Goal: Transaction & Acquisition: Download file/media

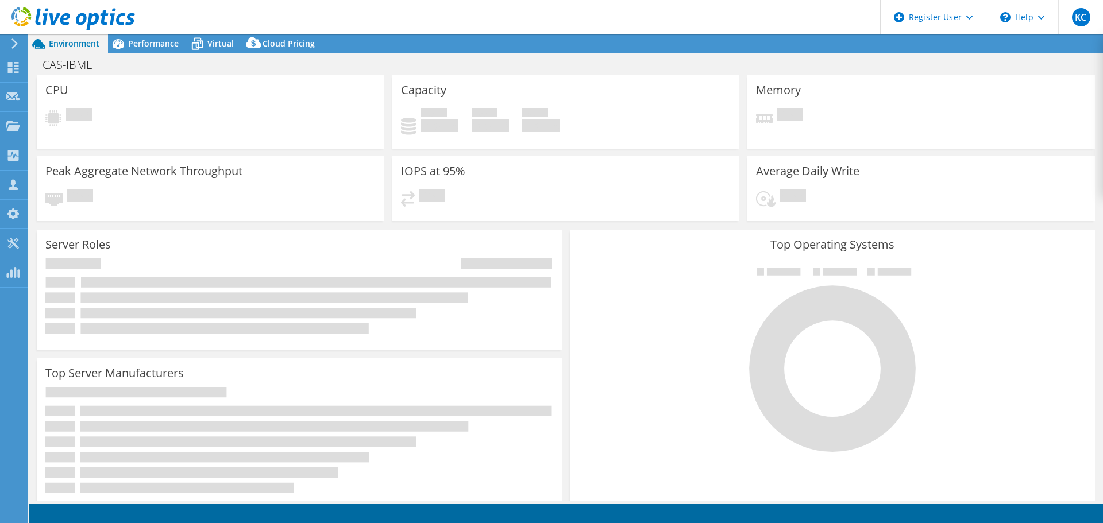
select select "USD"
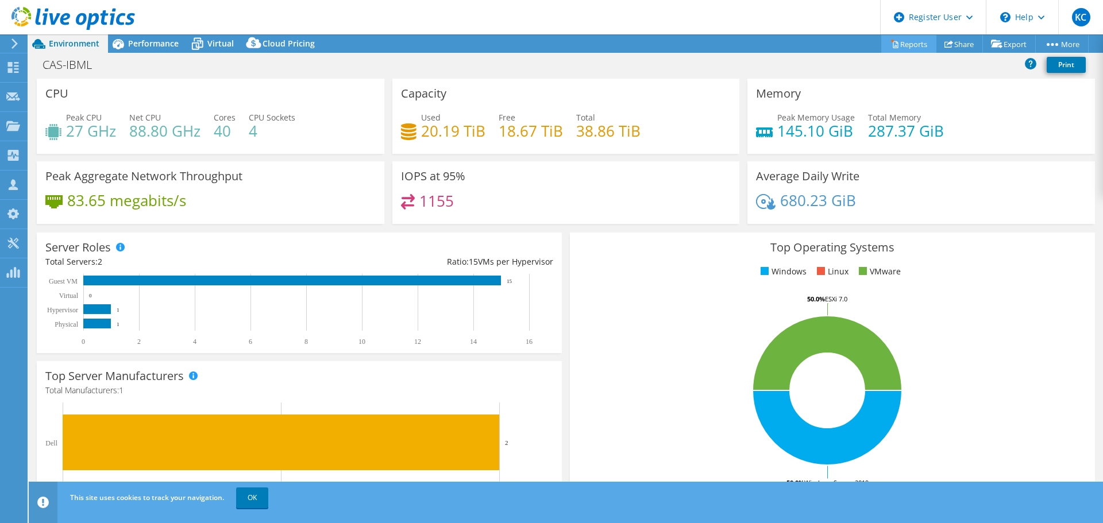
click at [900, 43] on link "Reports" at bounding box center [908, 44] width 55 height 18
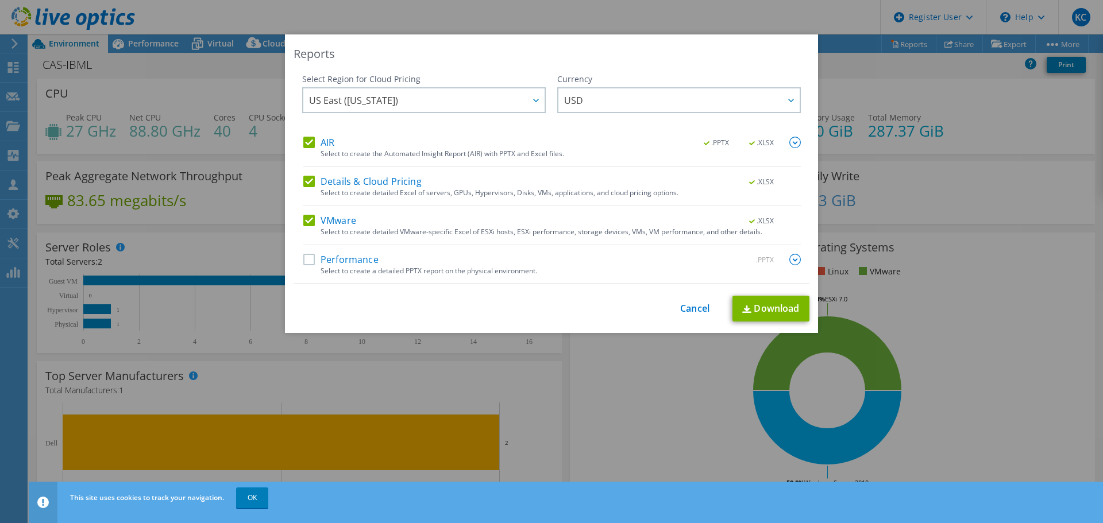
click at [308, 146] on label "AIR" at bounding box center [318, 142] width 31 height 11
click at [0, 0] on input "AIR" at bounding box center [0, 0] width 0 height 0
click at [308, 146] on label "AIR" at bounding box center [318, 142] width 31 height 11
click at [0, 0] on input "AIR" at bounding box center [0, 0] width 0 height 0
click at [308, 146] on label "AIR" at bounding box center [318, 142] width 31 height 11
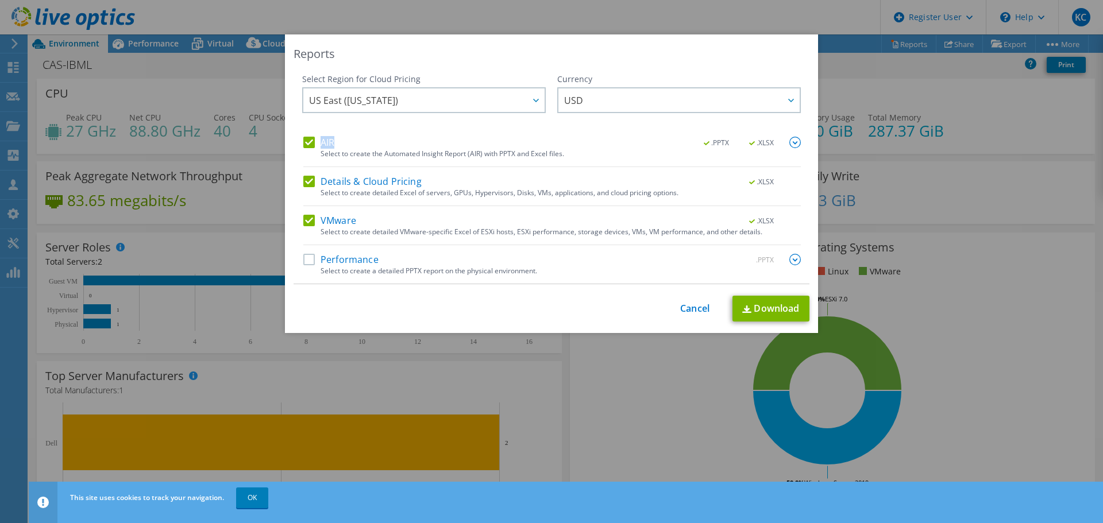
click at [0, 0] on input "AIR" at bounding box center [0, 0] width 0 height 0
click at [304, 179] on label "Details & Cloud Pricing" at bounding box center [362, 181] width 118 height 11
click at [0, 0] on input "Details & Cloud Pricing" at bounding box center [0, 0] width 0 height 0
click at [303, 144] on label "AIR" at bounding box center [318, 142] width 31 height 11
click at [0, 0] on input "AIR" at bounding box center [0, 0] width 0 height 0
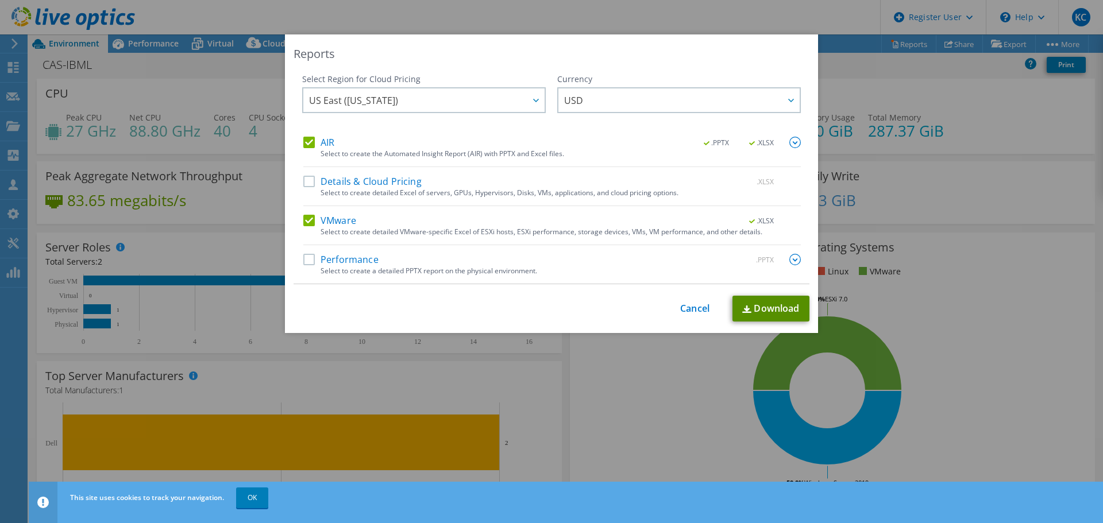
click at [764, 321] on link "Download" at bounding box center [770, 309] width 77 height 26
click at [700, 311] on link "Cancel" at bounding box center [694, 308] width 29 height 11
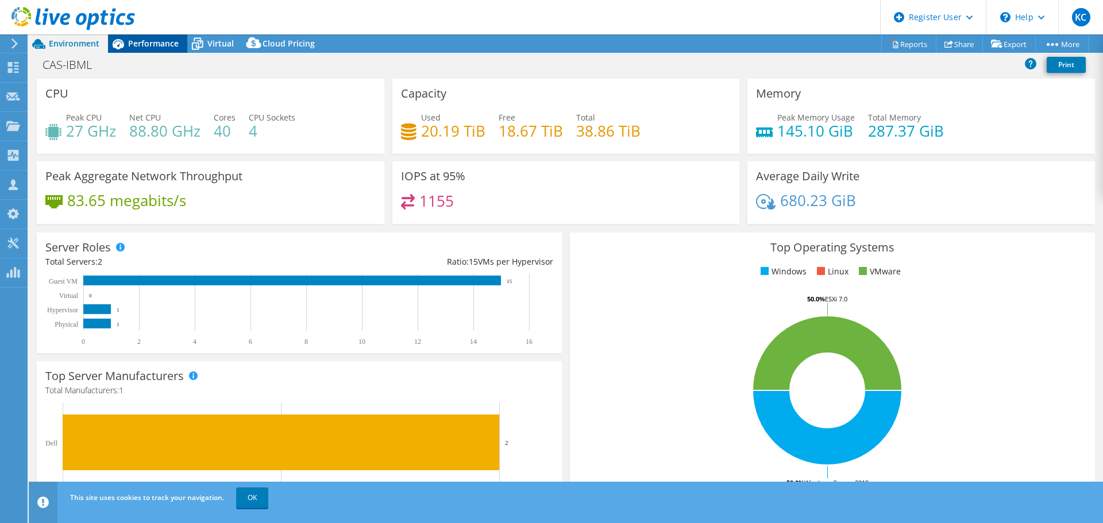
click at [147, 50] on div "Performance" at bounding box center [147, 43] width 79 height 18
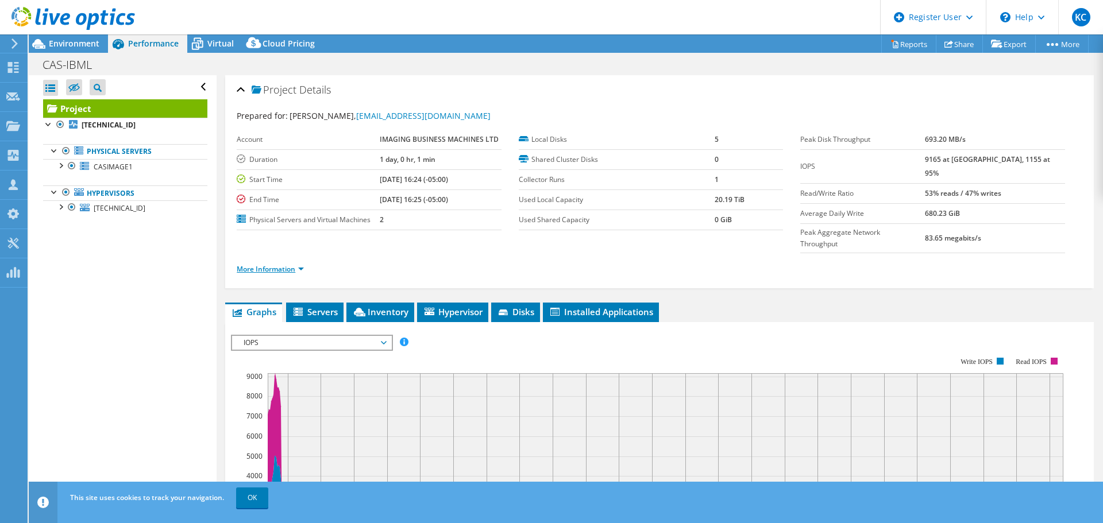
click at [290, 264] on link "More Information" at bounding box center [270, 269] width 67 height 10
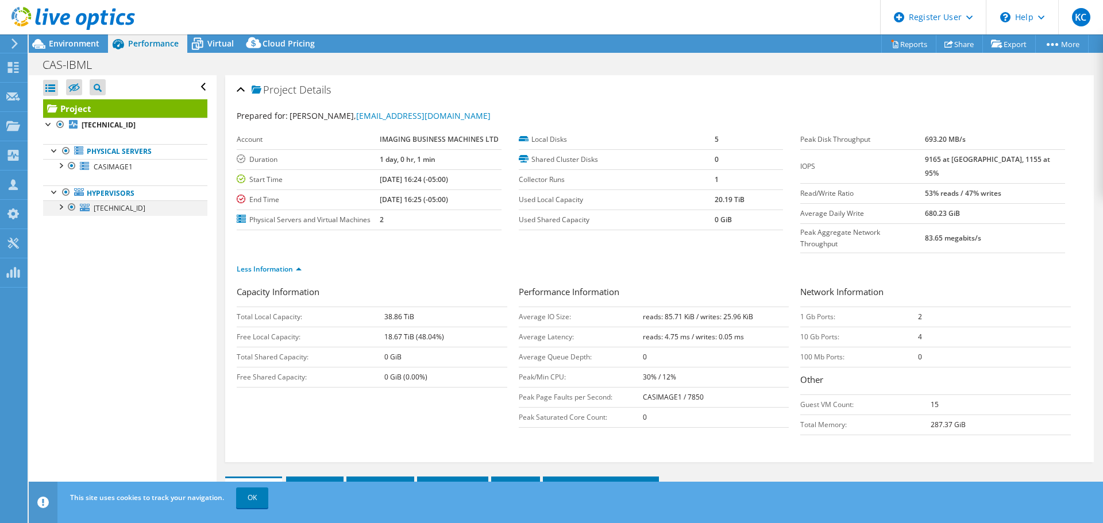
click at [59, 206] on div at bounding box center [60, 205] width 11 height 11
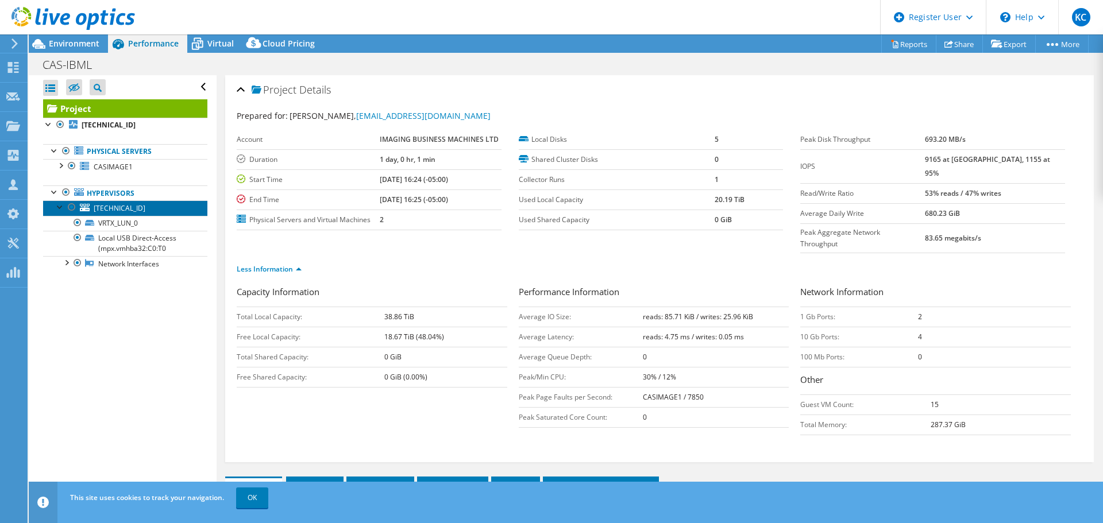
click at [132, 209] on span "172.16.24.100" at bounding box center [120, 208] width 52 height 10
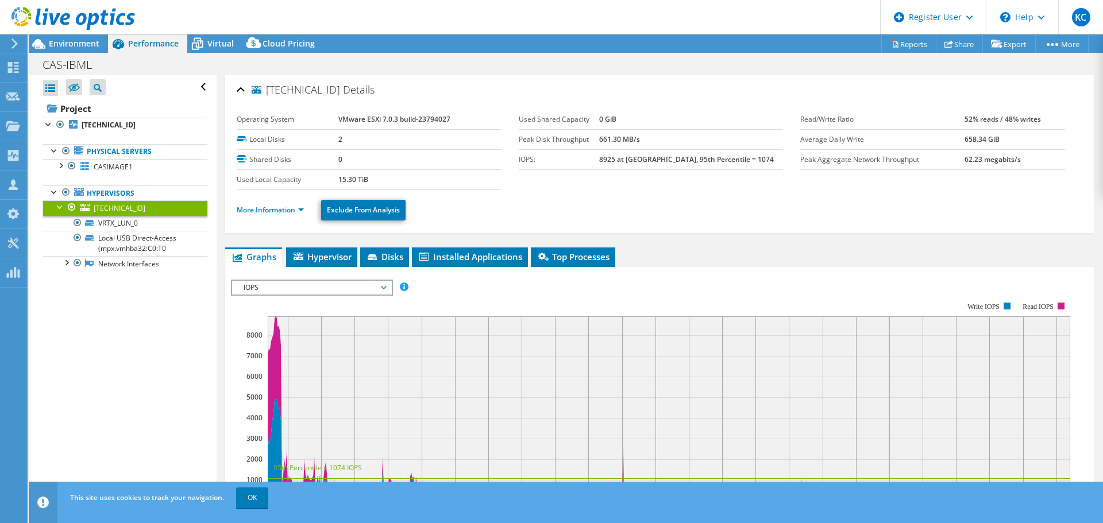
click at [277, 244] on div "172.16.24.100 Details Operating System VMware ESXi 7.0.3 build-23794027 Local D…" at bounding box center [660, 413] width 886 height 676
click at [276, 210] on link "More Information" at bounding box center [270, 210] width 67 height 10
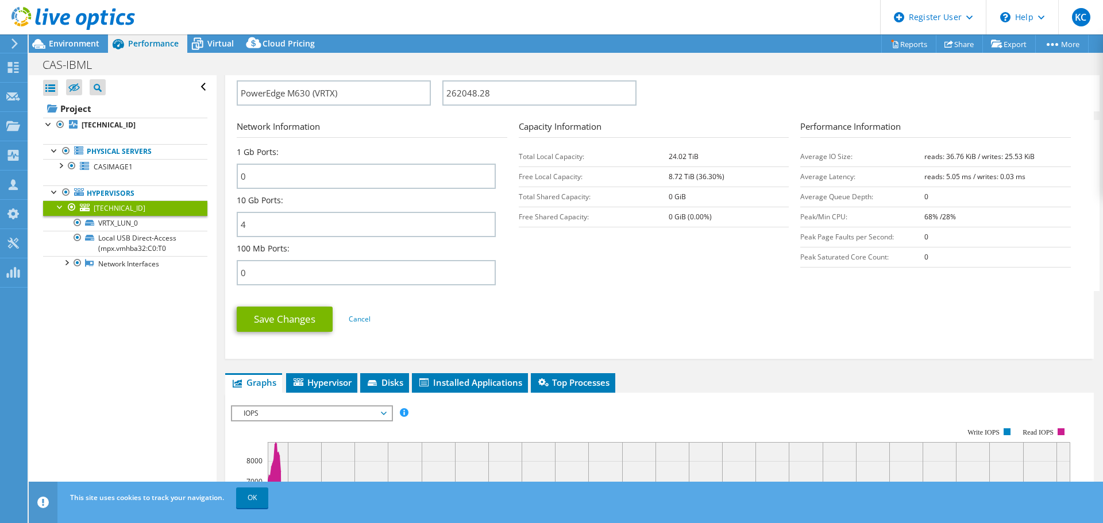
scroll to position [402, 0]
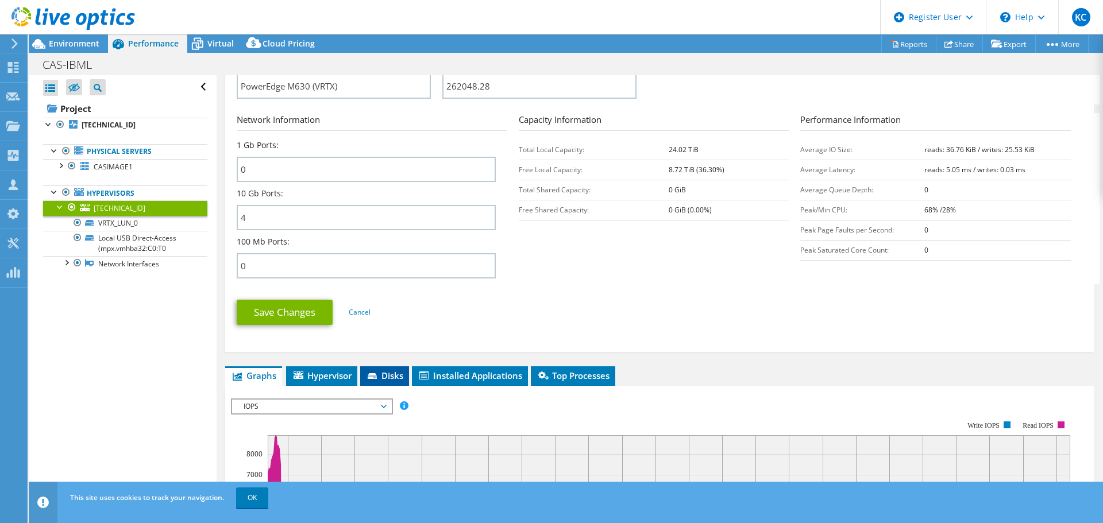
click at [391, 380] on span "Disks" at bounding box center [384, 375] width 37 height 11
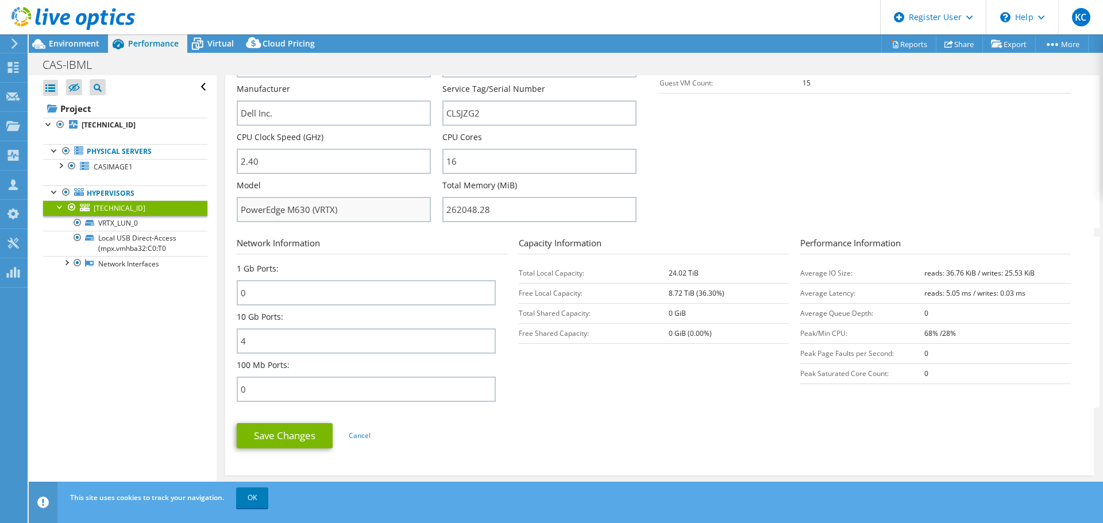
scroll to position [230, 0]
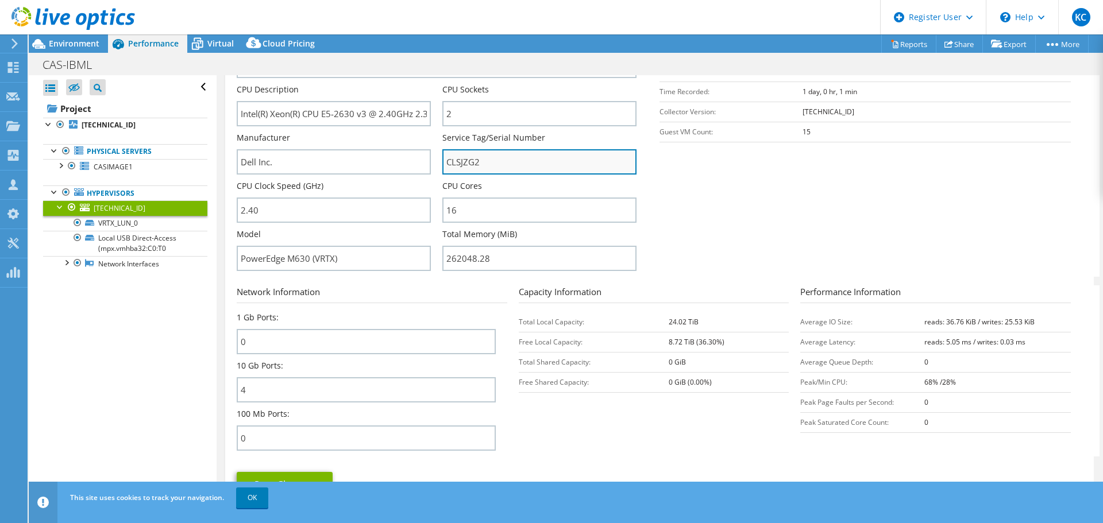
drag, startPoint x: 497, startPoint y: 165, endPoint x: 443, endPoint y: 164, distance: 53.5
click at [443, 164] on input "CLSJZG2" at bounding box center [539, 161] width 194 height 25
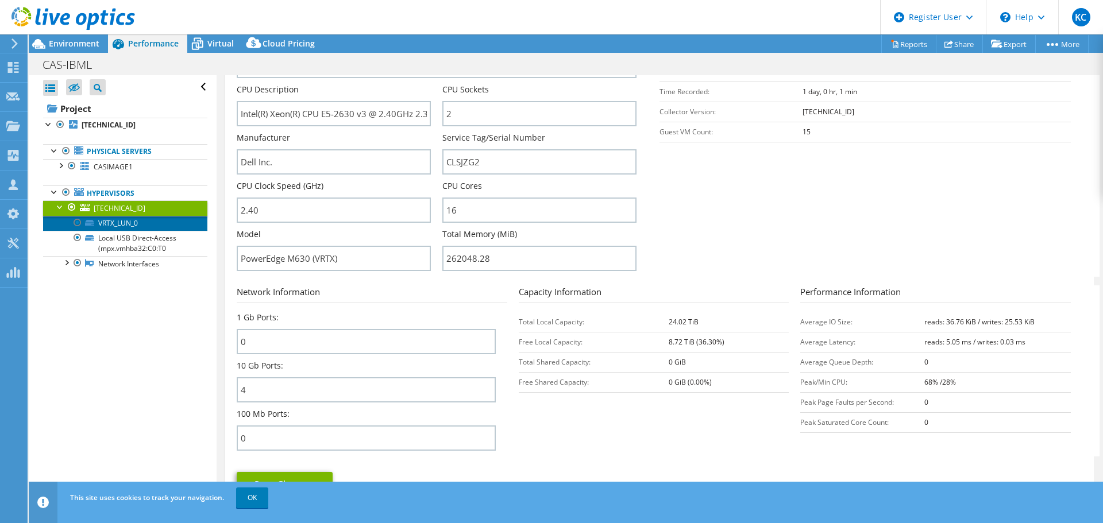
click at [98, 221] on link "VRTX_LUN_0" at bounding box center [125, 223] width 164 height 15
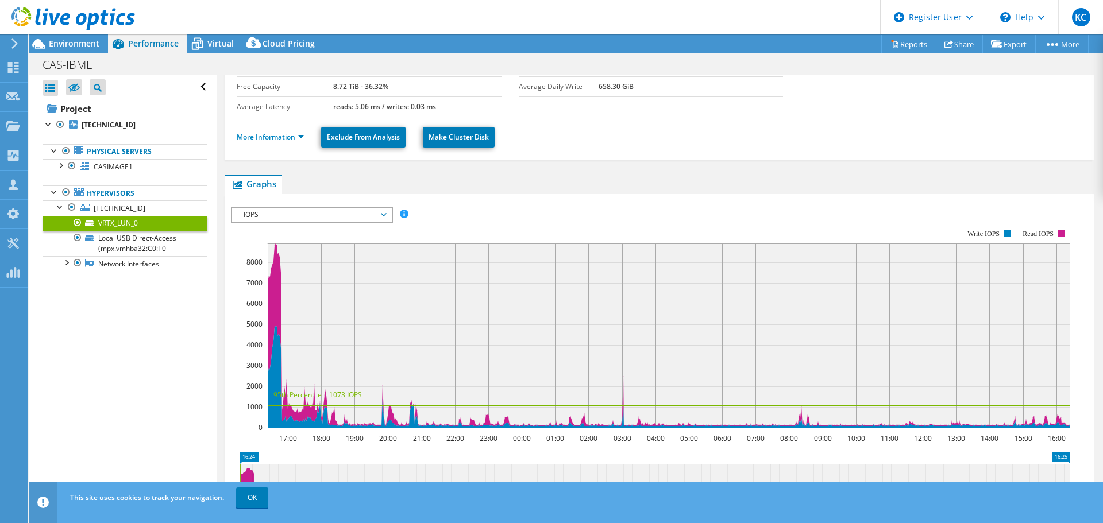
scroll to position [0, 0]
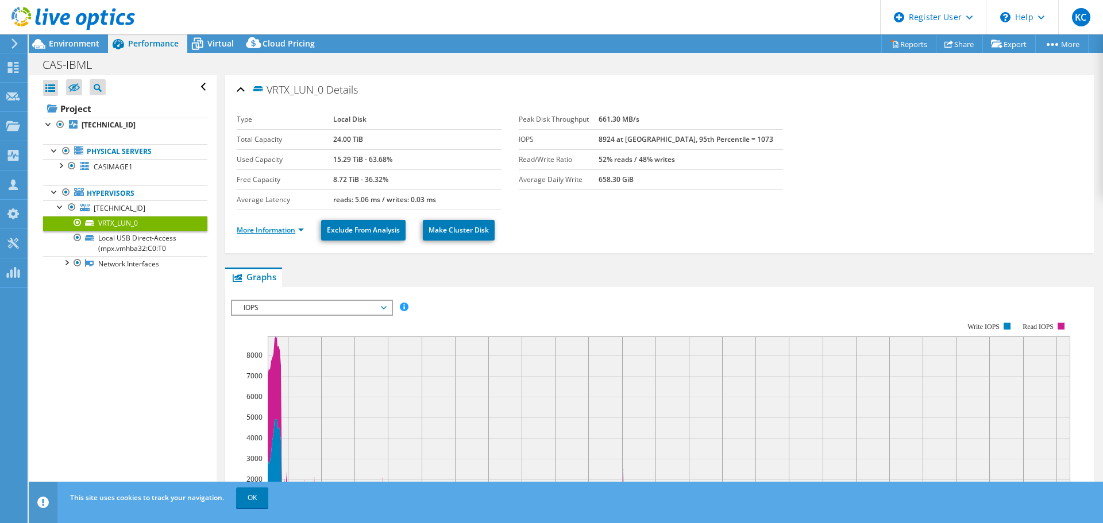
click at [283, 230] on link "More Information" at bounding box center [270, 230] width 67 height 10
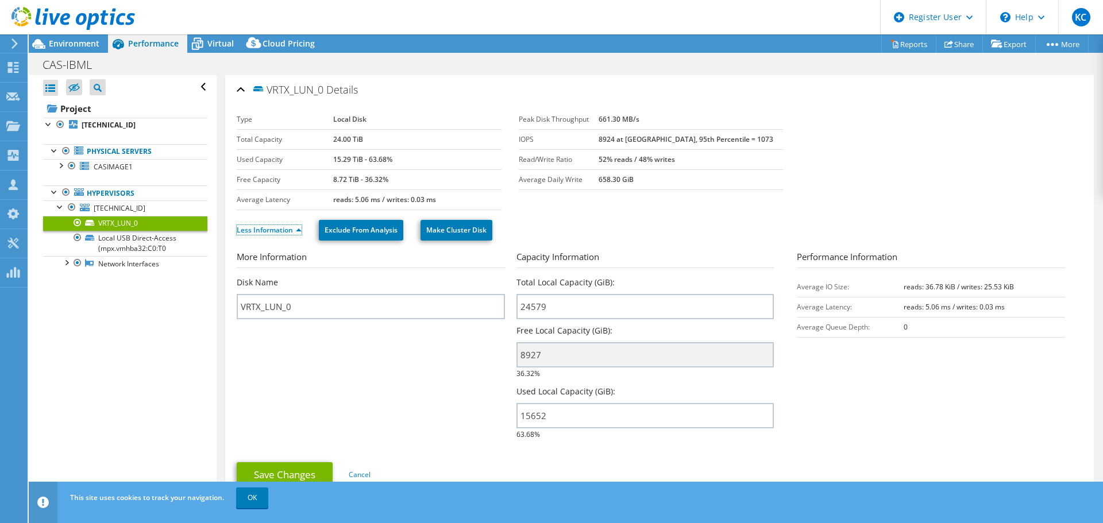
scroll to position [57, 0]
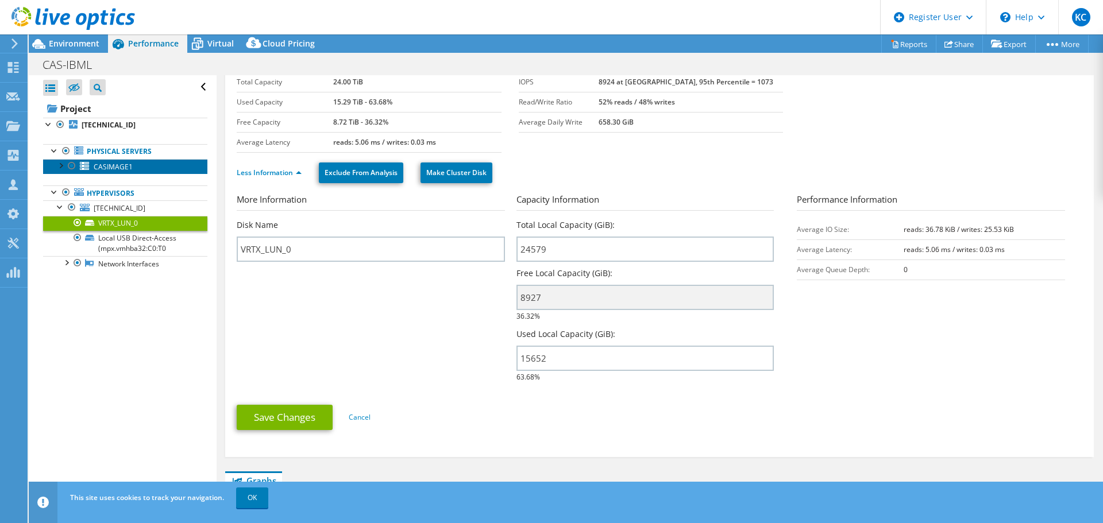
click at [103, 167] on span "CASIMAGE1" at bounding box center [113, 167] width 39 height 10
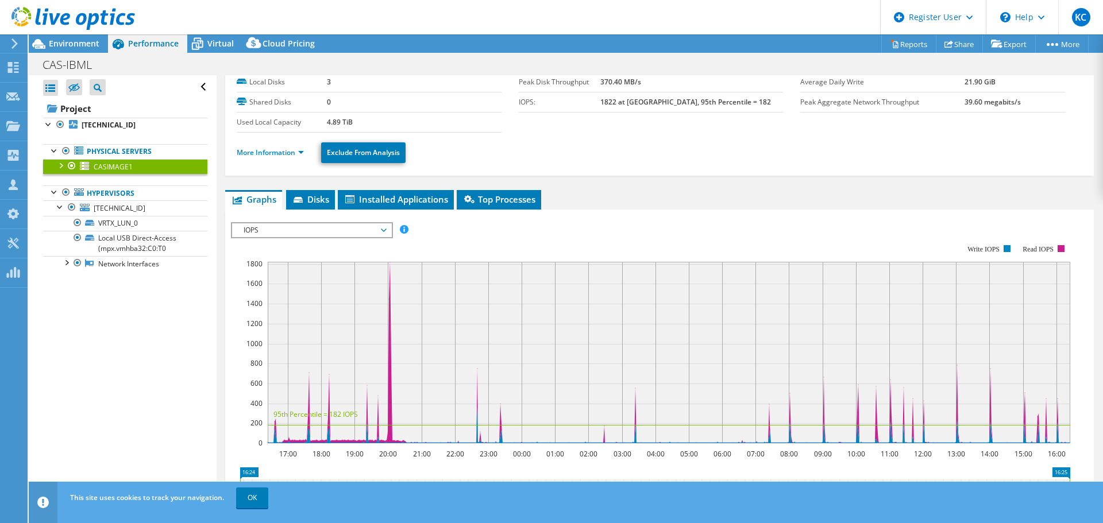
click at [58, 166] on div at bounding box center [60, 164] width 11 height 11
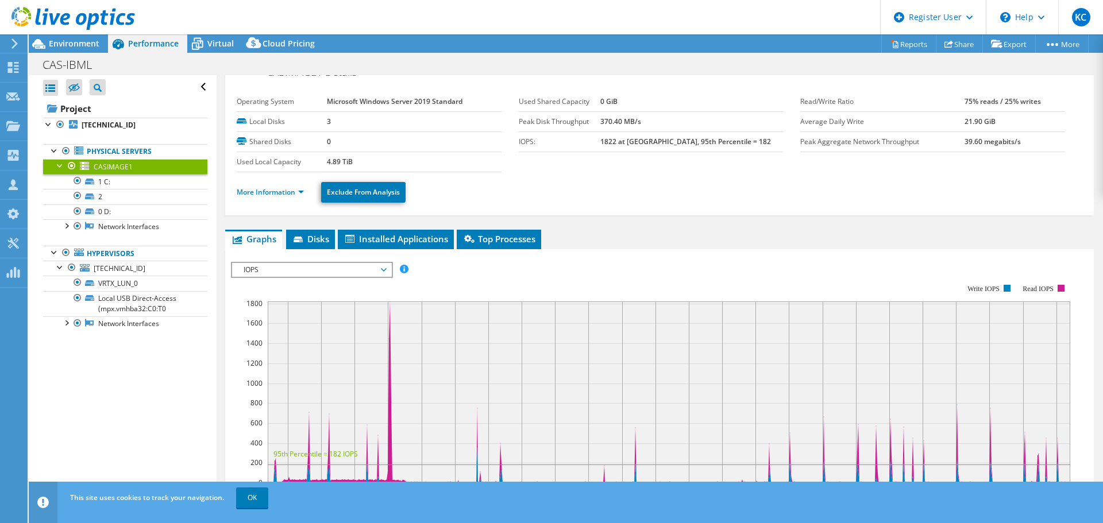
scroll to position [0, 0]
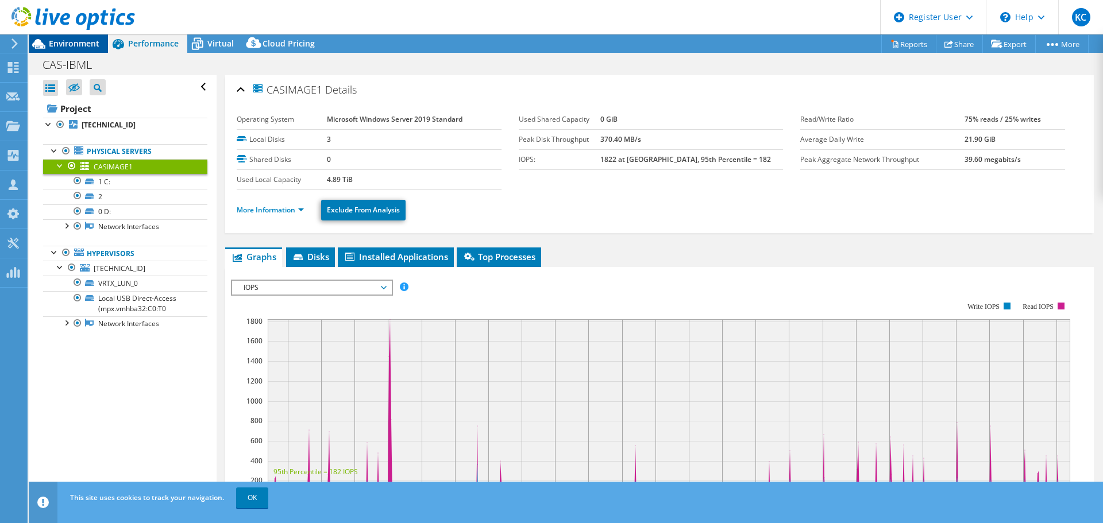
click at [80, 46] on span "Environment" at bounding box center [74, 43] width 51 height 11
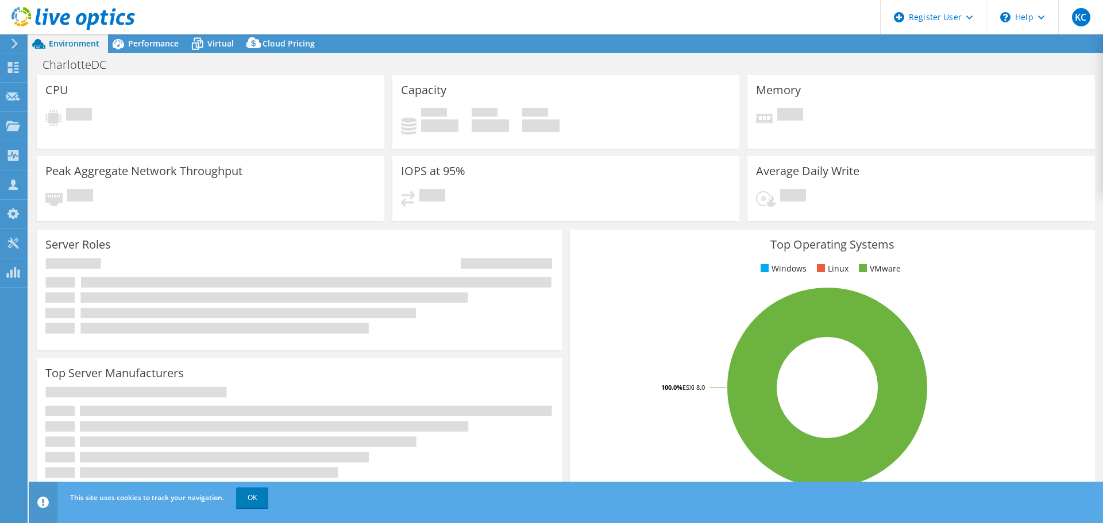
select select "USD"
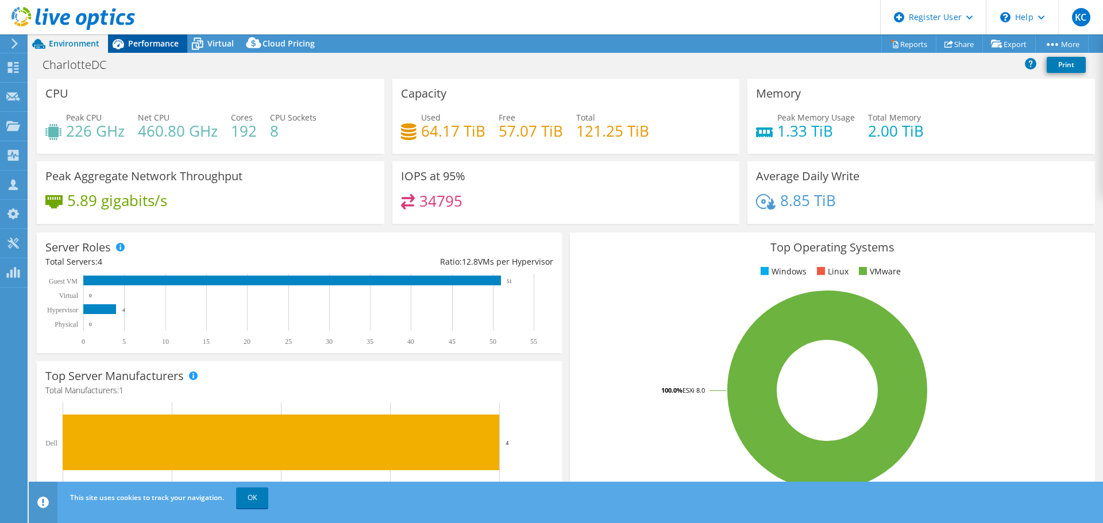
click at [162, 48] on span "Performance" at bounding box center [153, 43] width 51 height 11
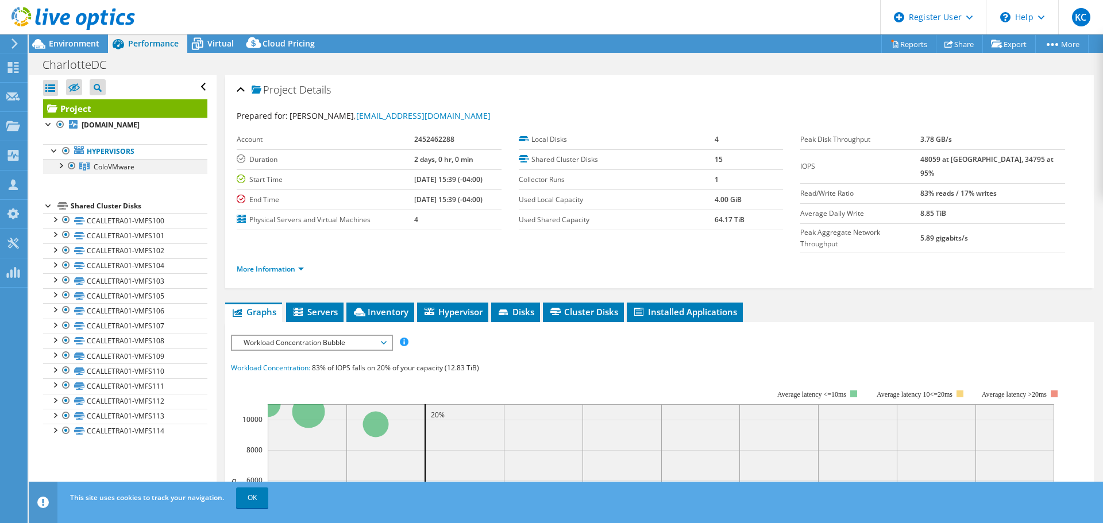
click at [61, 166] on div at bounding box center [60, 164] width 11 height 11
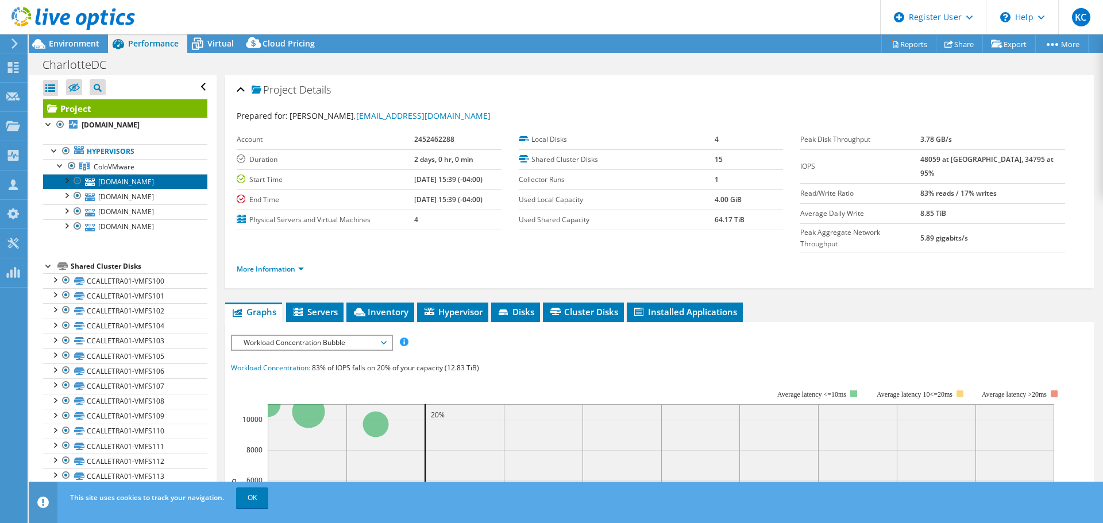
click at [118, 181] on link "[DOMAIN_NAME]" at bounding box center [125, 181] width 164 height 15
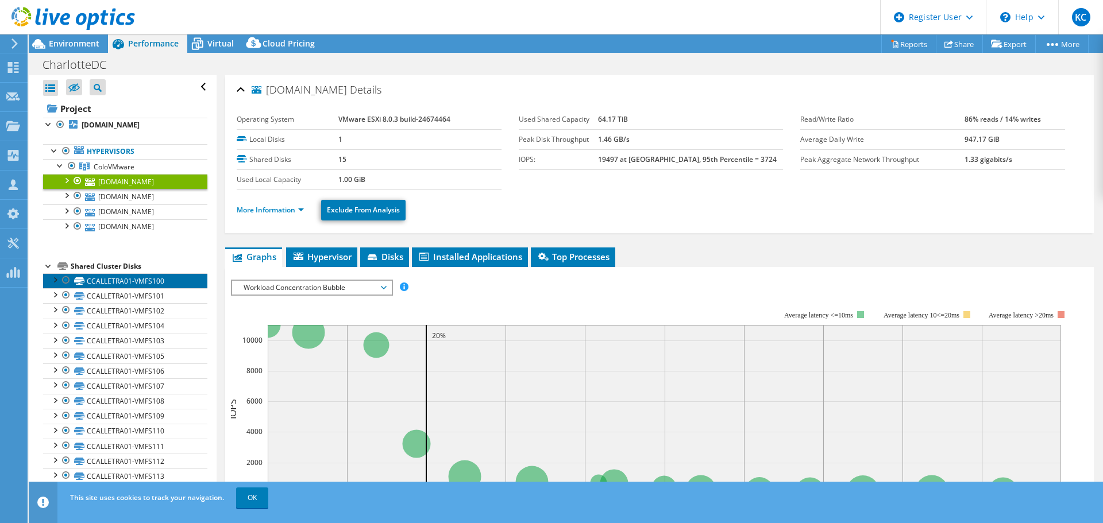
click at [130, 280] on link "CCALLETRA01-VMFS100" at bounding box center [125, 280] width 164 height 15
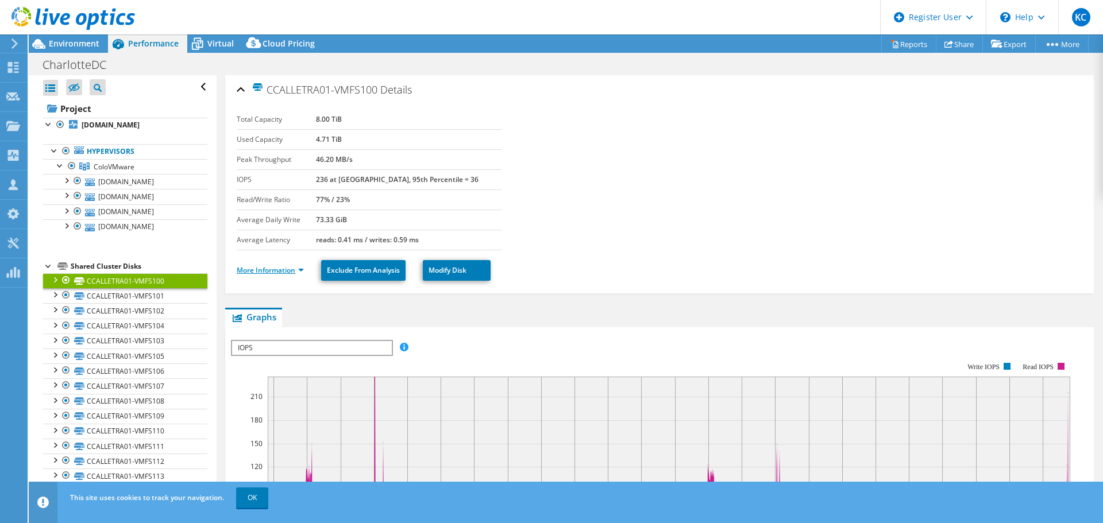
click at [254, 266] on link "More Information" at bounding box center [270, 270] width 67 height 10
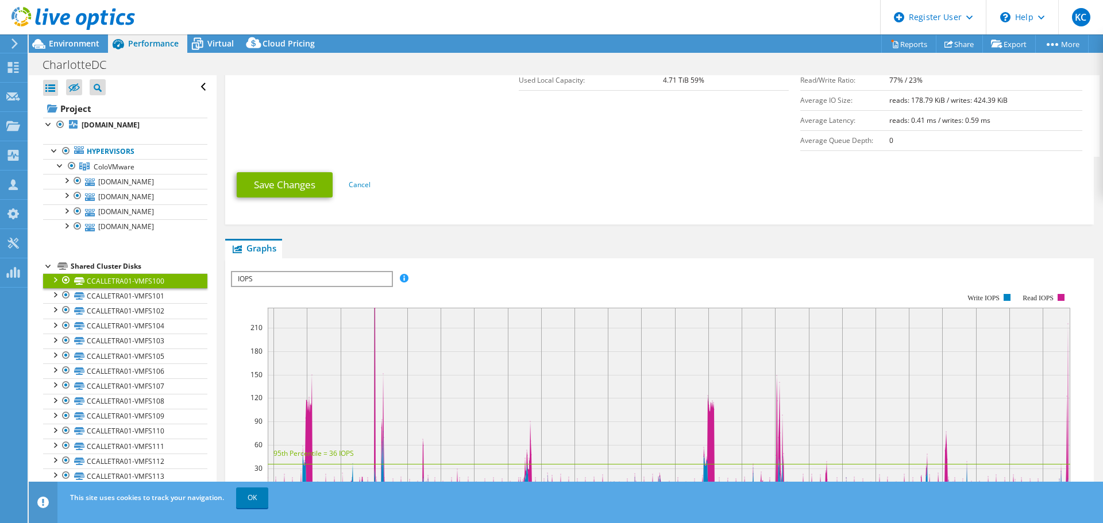
click at [531, 151] on section "More Information Disk Name CCALLETRA01-VMFS100 Capacity Information Total Local…" at bounding box center [662, 79] width 851 height 153
click at [891, 44] on link "Reports" at bounding box center [908, 44] width 55 height 18
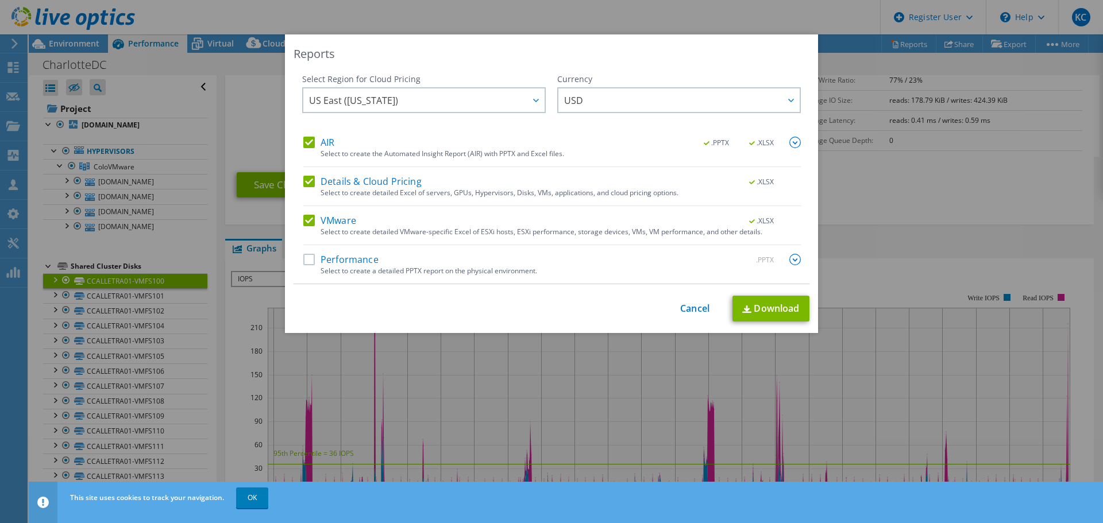
click at [307, 182] on label "Details & Cloud Pricing" at bounding box center [362, 181] width 118 height 11
click at [0, 0] on input "Details & Cloud Pricing" at bounding box center [0, 0] width 0 height 0
click at [306, 214] on div "AIR .PPTX .XLSX Select to create the Automated Insight Report (AIR) with PPTX a…" at bounding box center [551, 210] width 497 height 147
click at [306, 219] on label "VMware" at bounding box center [329, 220] width 53 height 11
click at [0, 0] on input "VMware" at bounding box center [0, 0] width 0 height 0
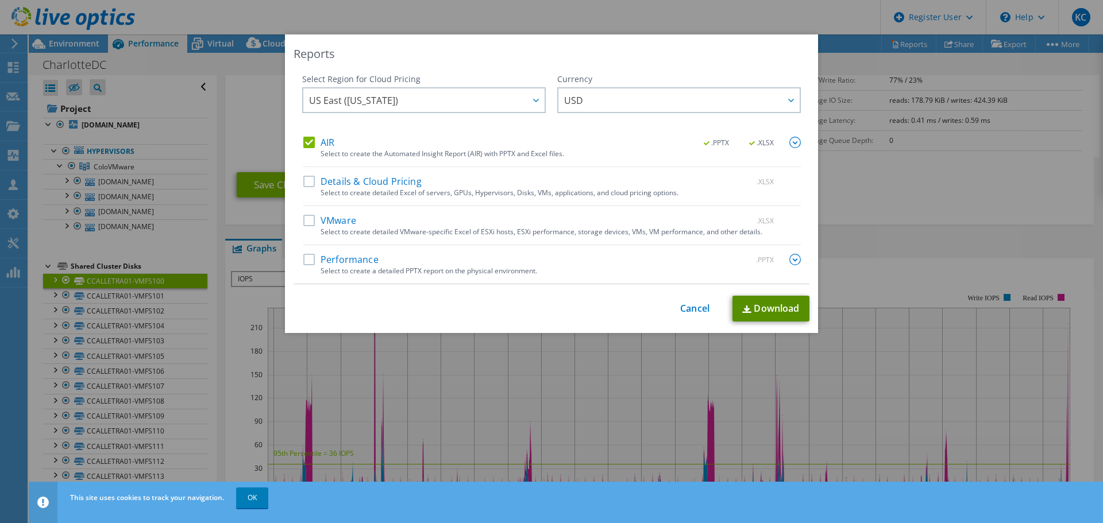
click at [764, 311] on link "Download" at bounding box center [770, 309] width 77 height 26
click at [685, 307] on link "Cancel" at bounding box center [694, 308] width 29 height 11
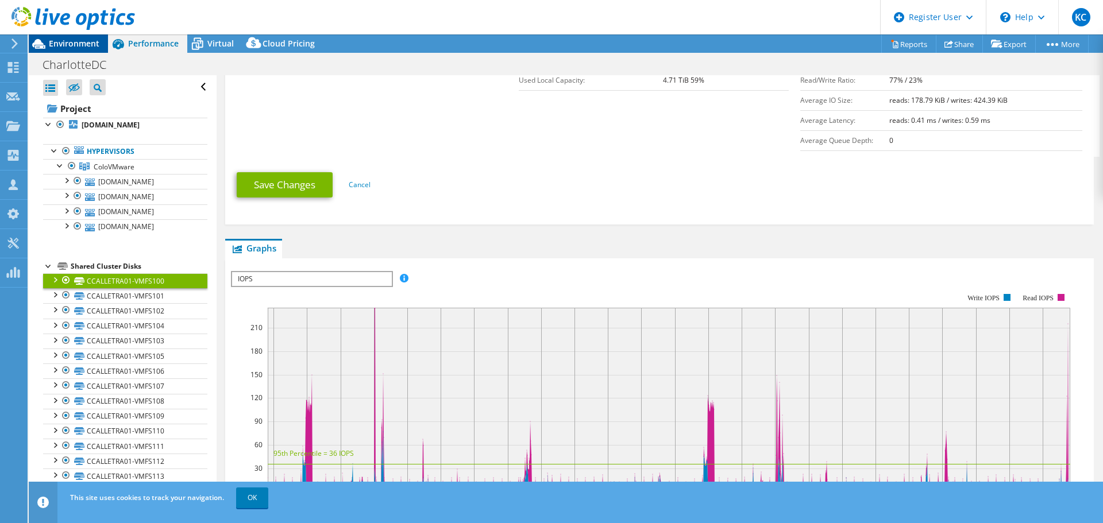
click at [83, 41] on span "Environment" at bounding box center [74, 43] width 51 height 11
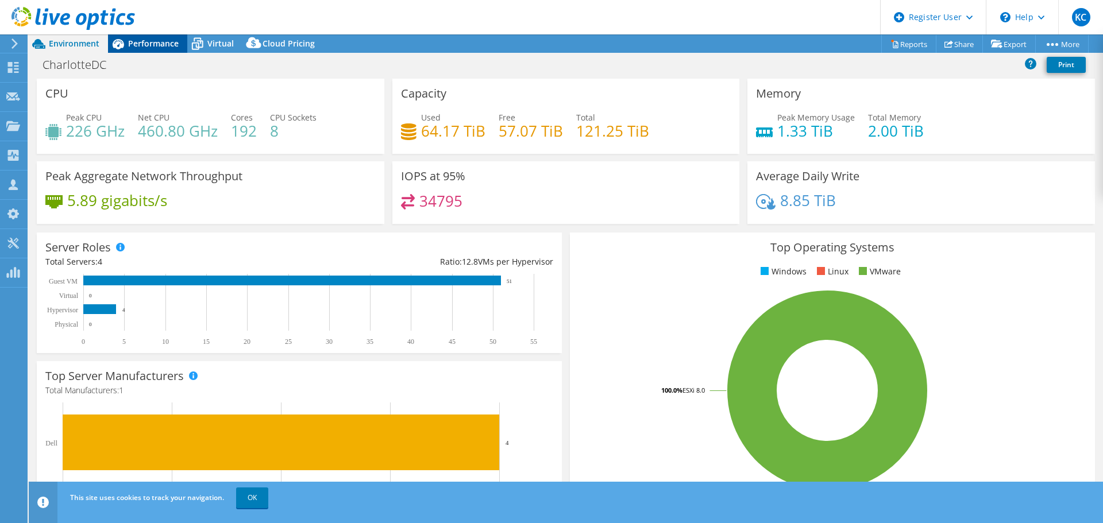
click at [161, 41] on span "Performance" at bounding box center [153, 43] width 51 height 11
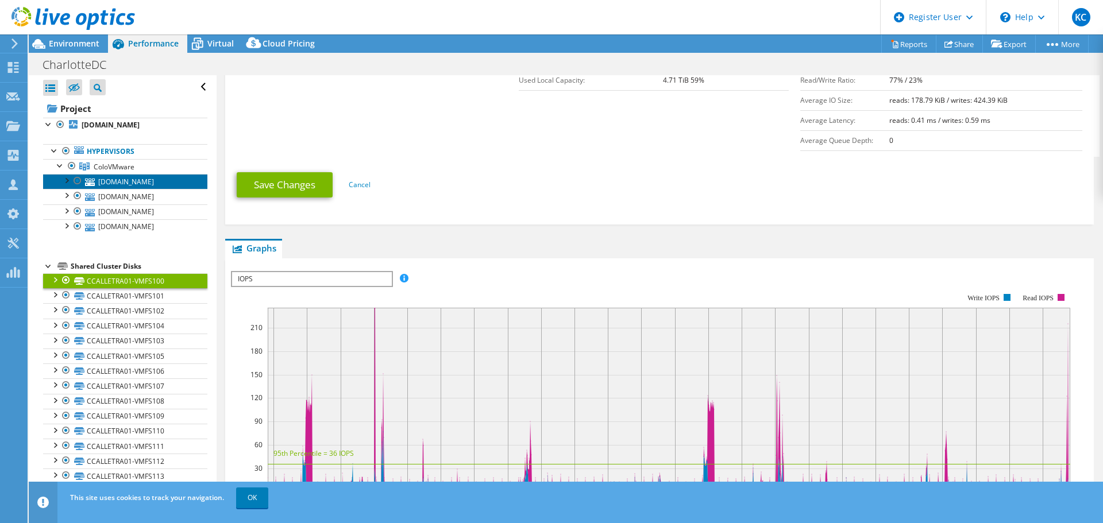
click at [127, 181] on link "[DOMAIN_NAME]" at bounding box center [125, 181] width 164 height 15
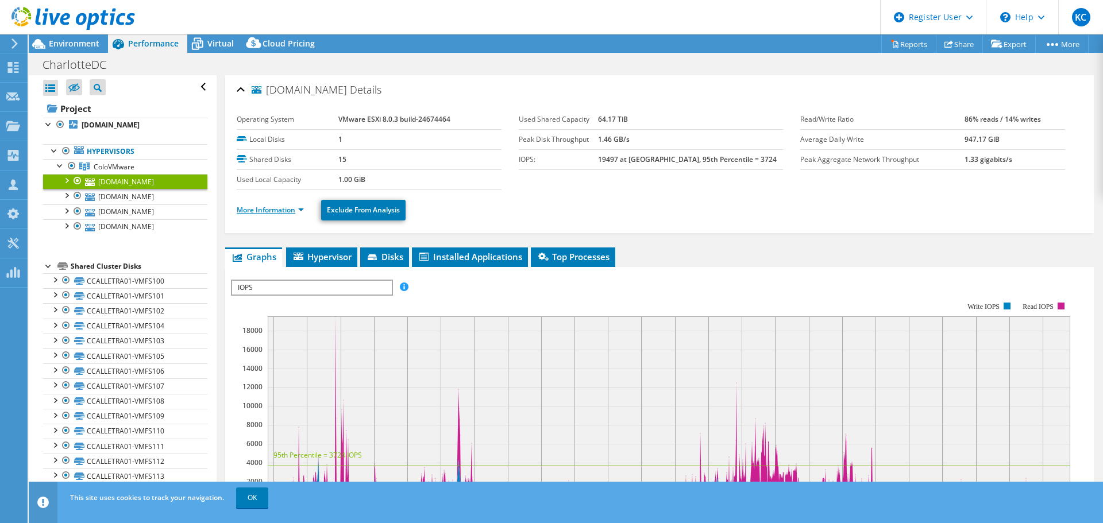
click at [271, 212] on link "More Information" at bounding box center [270, 210] width 67 height 10
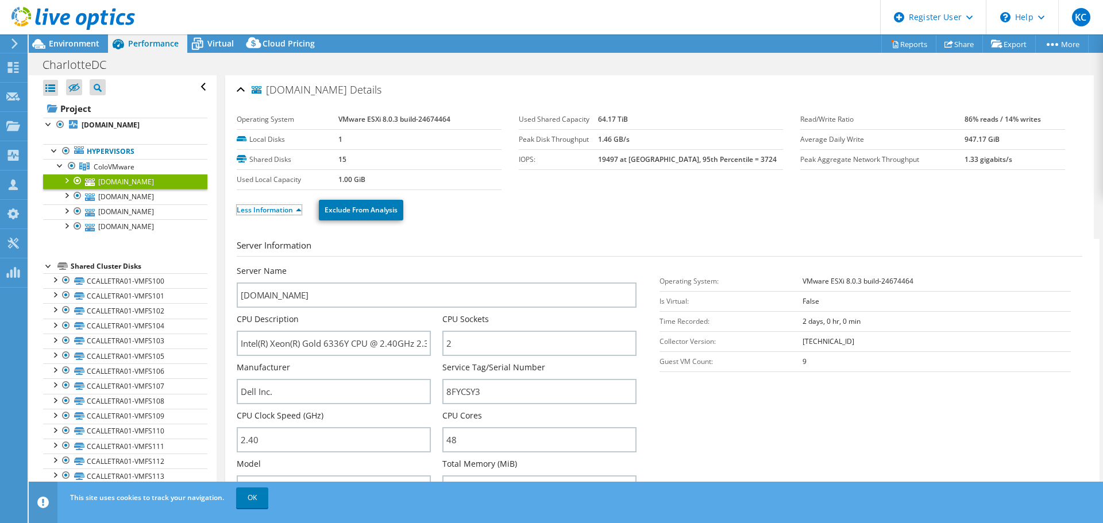
scroll to position [57, 0]
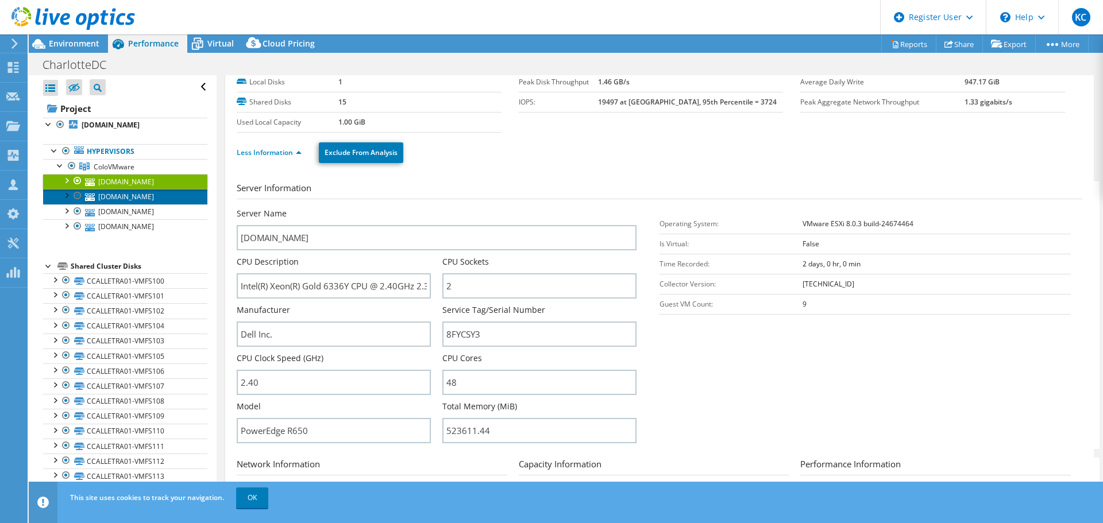
click at [156, 202] on link "[DOMAIN_NAME]" at bounding box center [125, 196] width 164 height 15
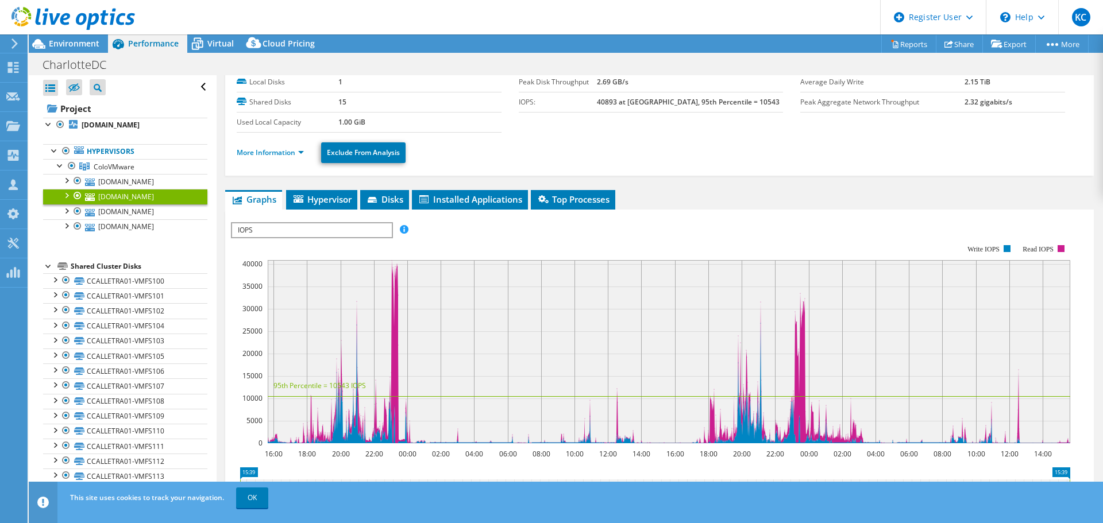
scroll to position [0, 0]
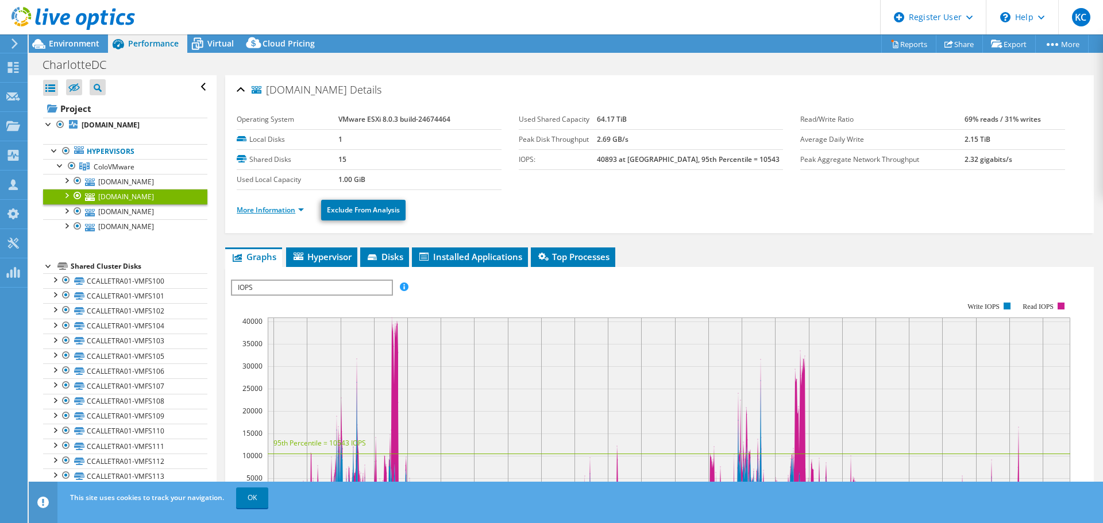
click at [261, 209] on link "More Information" at bounding box center [270, 210] width 67 height 10
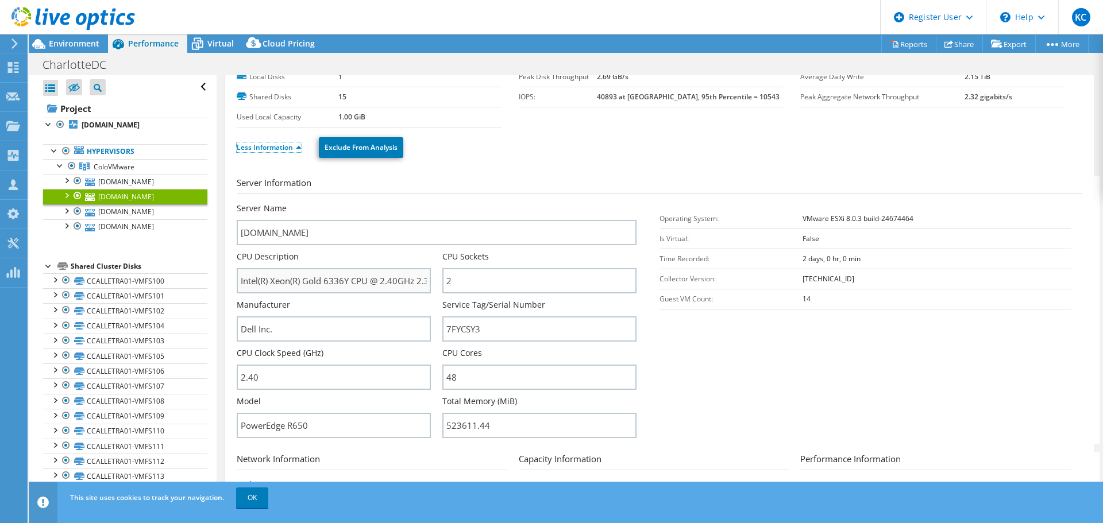
scroll to position [115, 0]
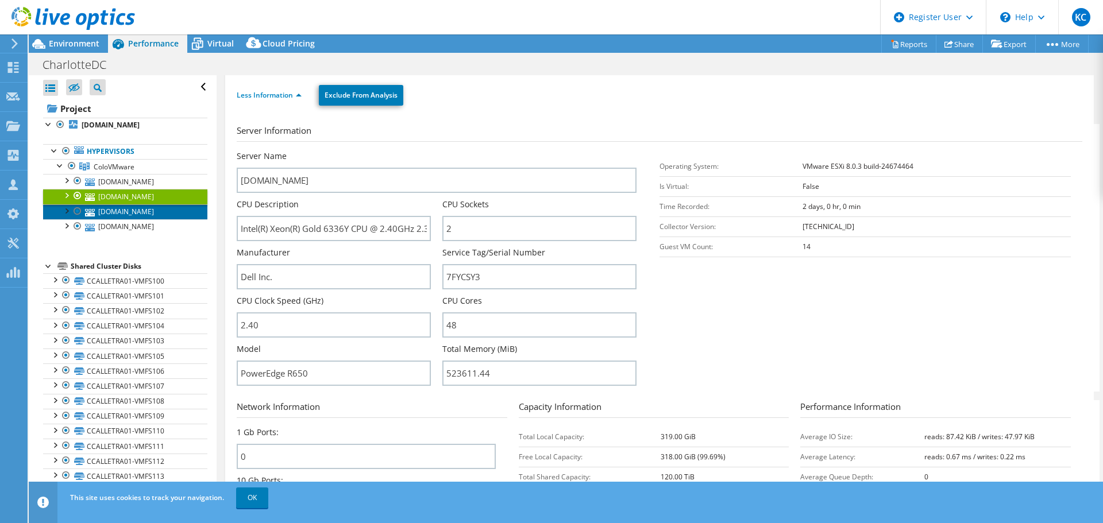
click at [151, 207] on link "[DOMAIN_NAME]" at bounding box center [125, 212] width 164 height 15
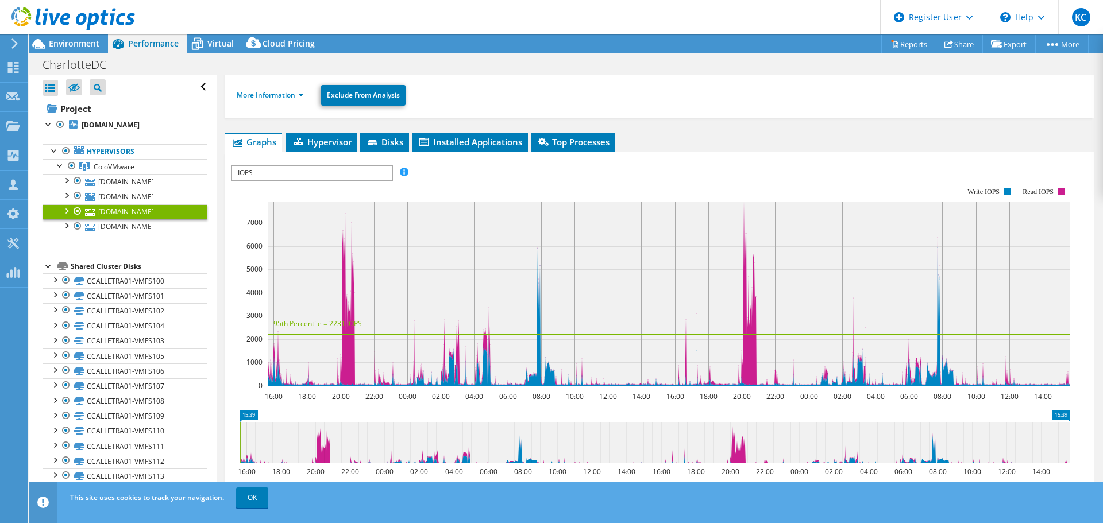
scroll to position [0, 0]
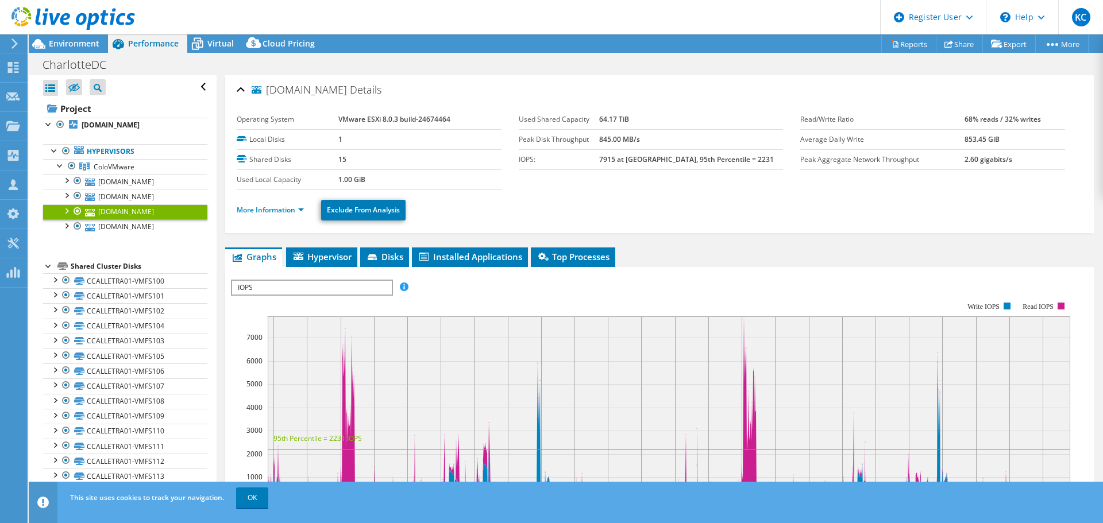
click at [267, 217] on ul "More Information Exclude From Analysis" at bounding box center [660, 209] width 846 height 24
click at [263, 209] on link "More Information" at bounding box center [270, 210] width 67 height 10
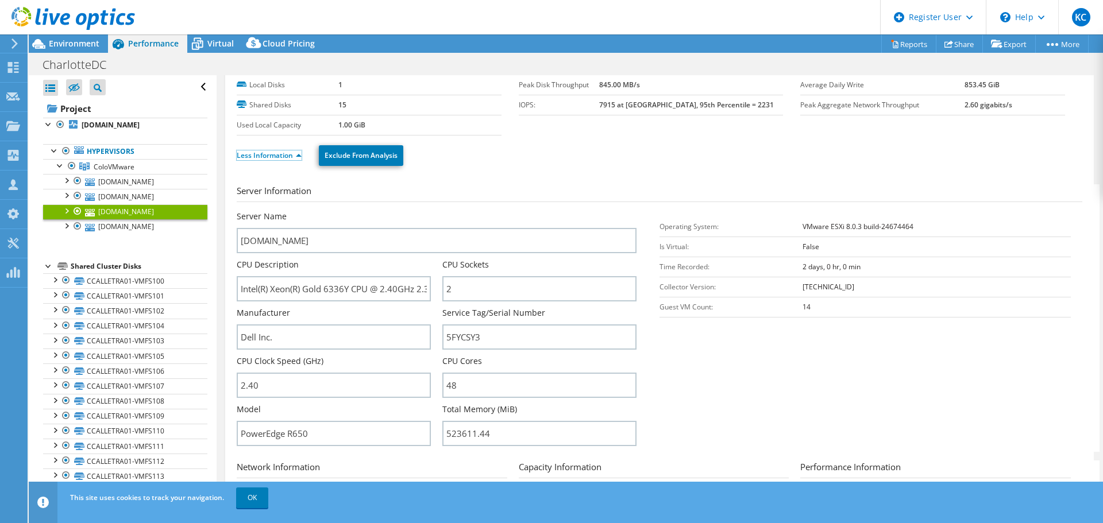
scroll to position [115, 0]
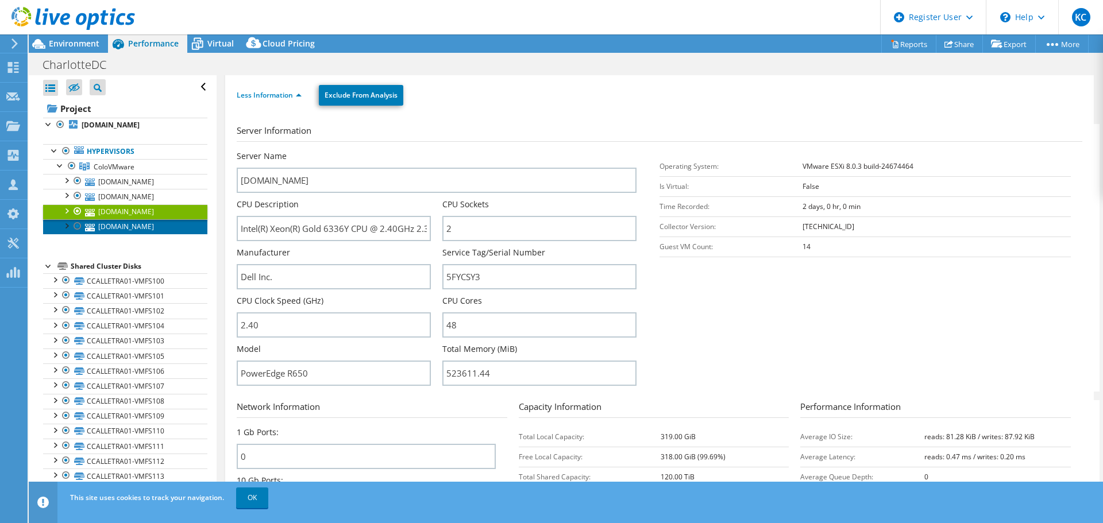
click at [134, 224] on link "[DOMAIN_NAME]" at bounding box center [125, 226] width 164 height 15
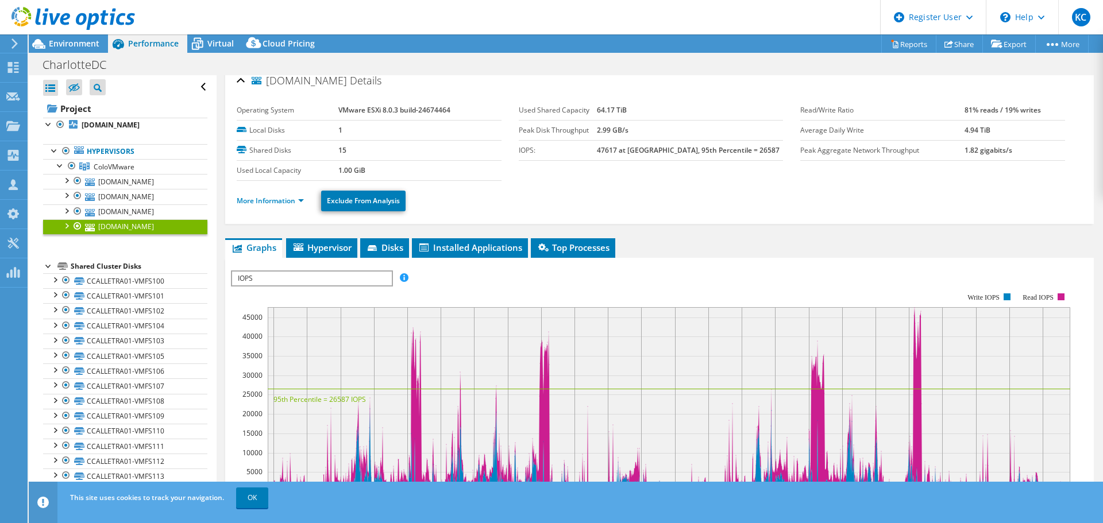
scroll to position [0, 0]
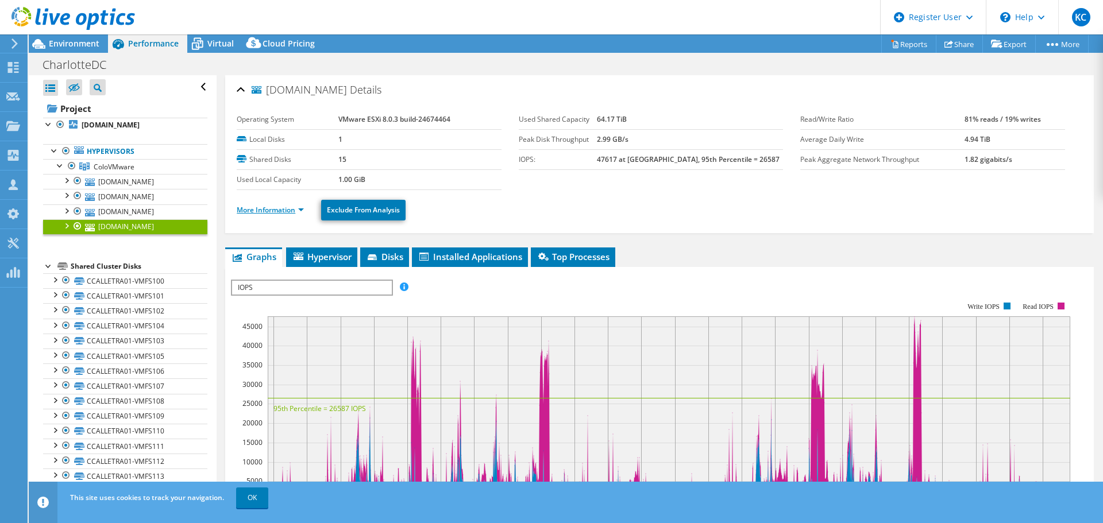
click at [280, 207] on link "More Information" at bounding box center [270, 210] width 67 height 10
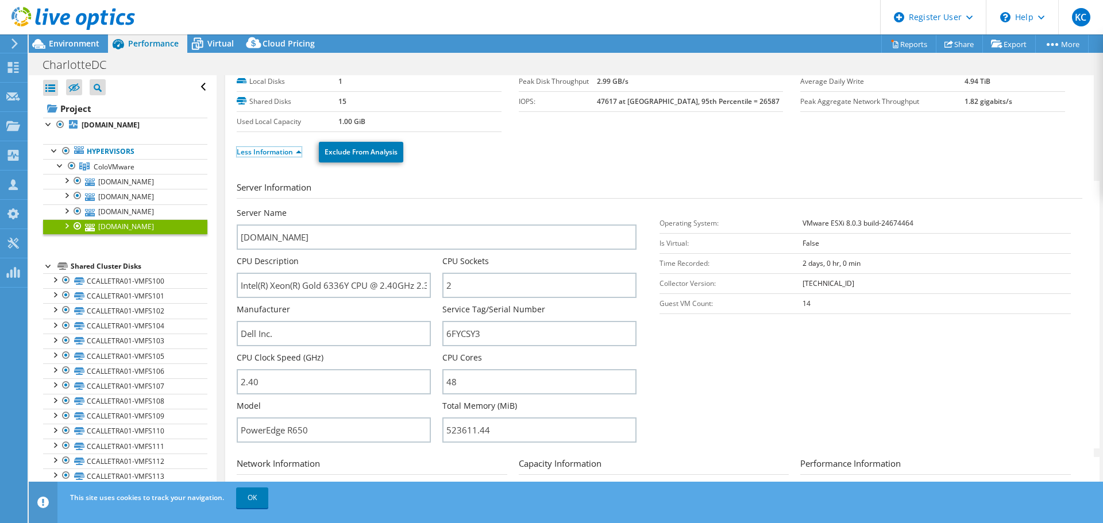
scroll to position [115, 0]
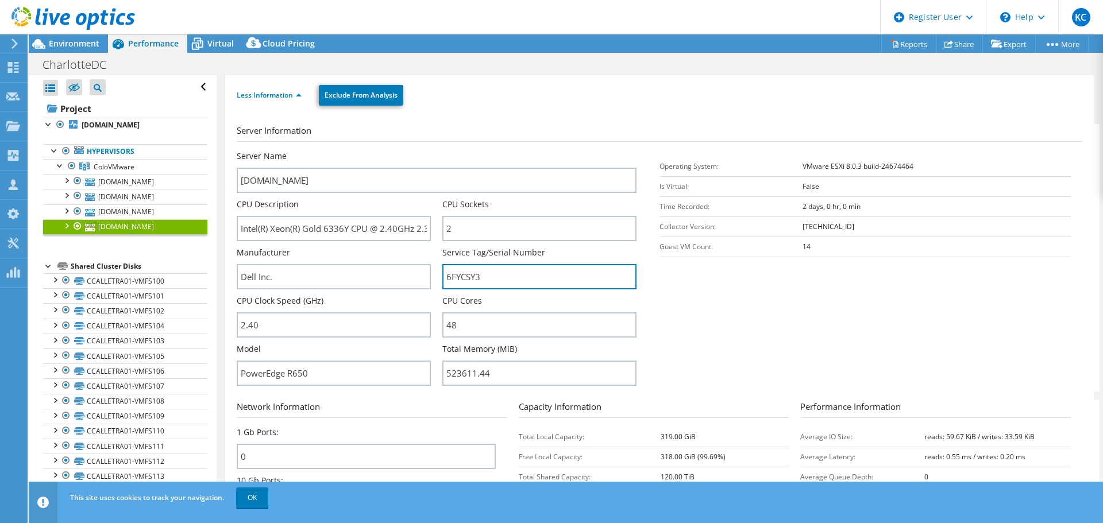
drag, startPoint x: 486, startPoint y: 275, endPoint x: 435, endPoint y: 276, distance: 51.1
click at [437, 151] on div "Server Name [DOMAIN_NAME] CPU Description Intel(R) Xeon(R) Gold 6336Y CPU @ 2.4…" at bounding box center [442, 151] width 411 height 0
